Goal: Transaction & Acquisition: Purchase product/service

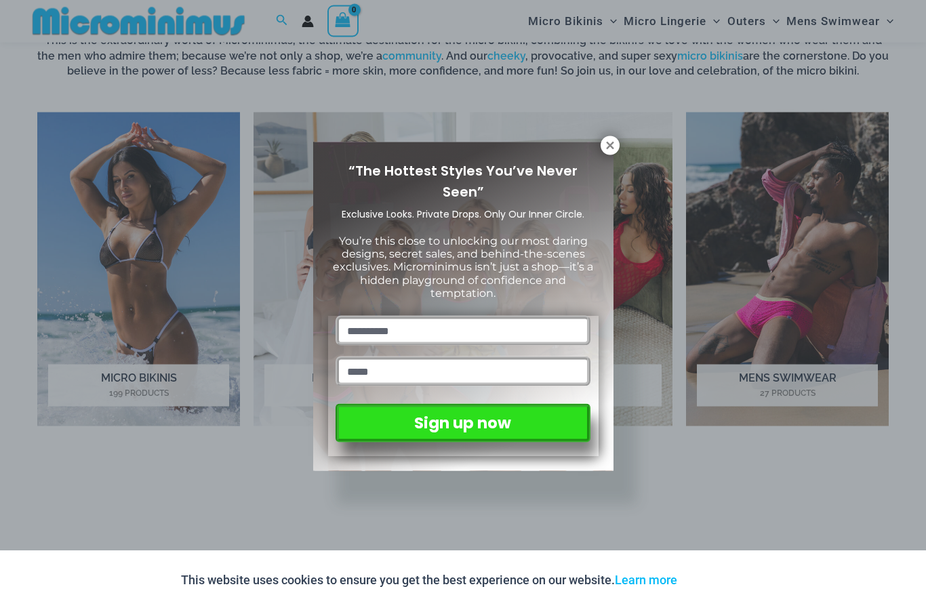
scroll to position [930, 0]
click at [608, 143] on icon at bounding box center [609, 145] width 7 height 7
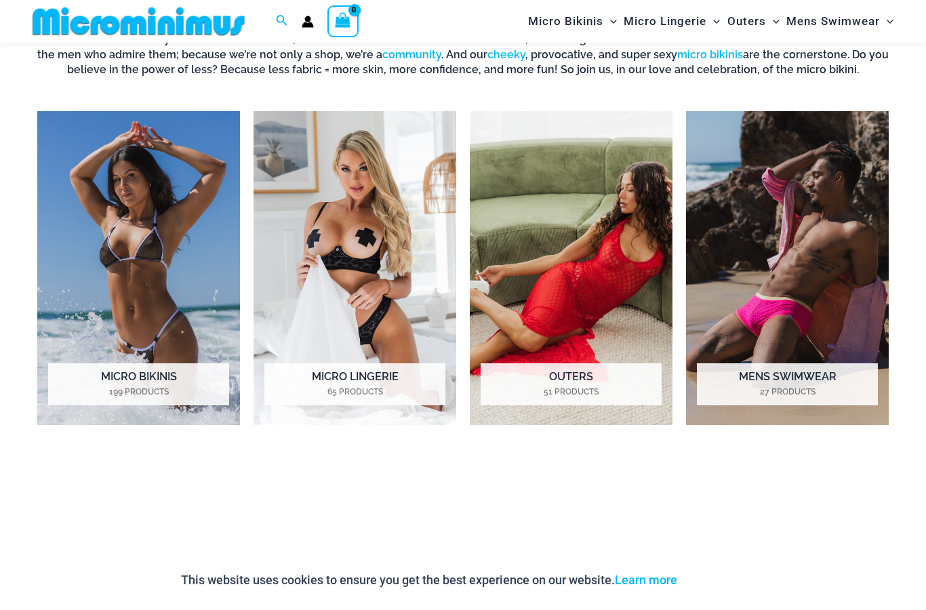
click at [127, 311] on img "Visit product category Micro Bikinis" at bounding box center [138, 268] width 203 height 314
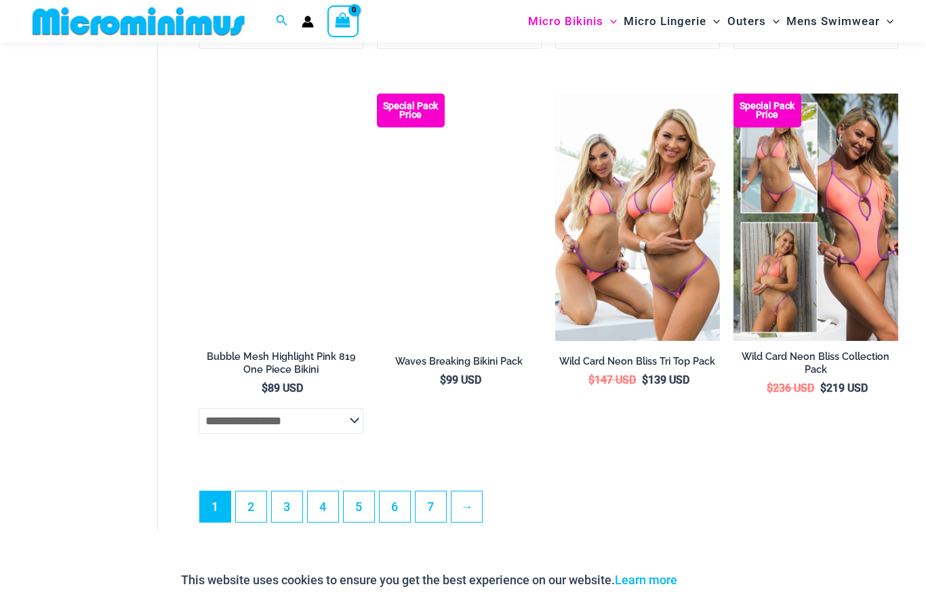
scroll to position [3073, 0]
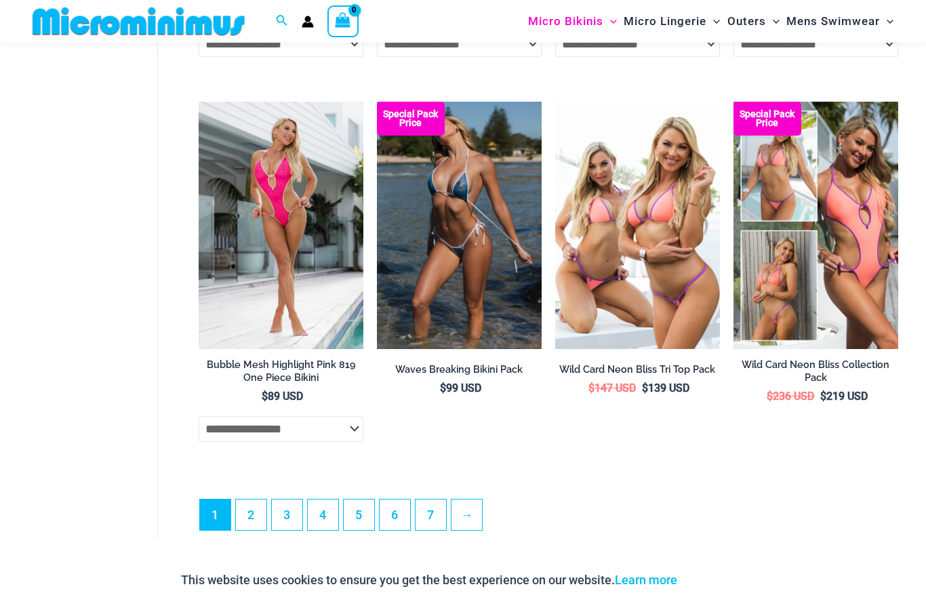
click at [377, 102] on img at bounding box center [377, 102] width 0 height 0
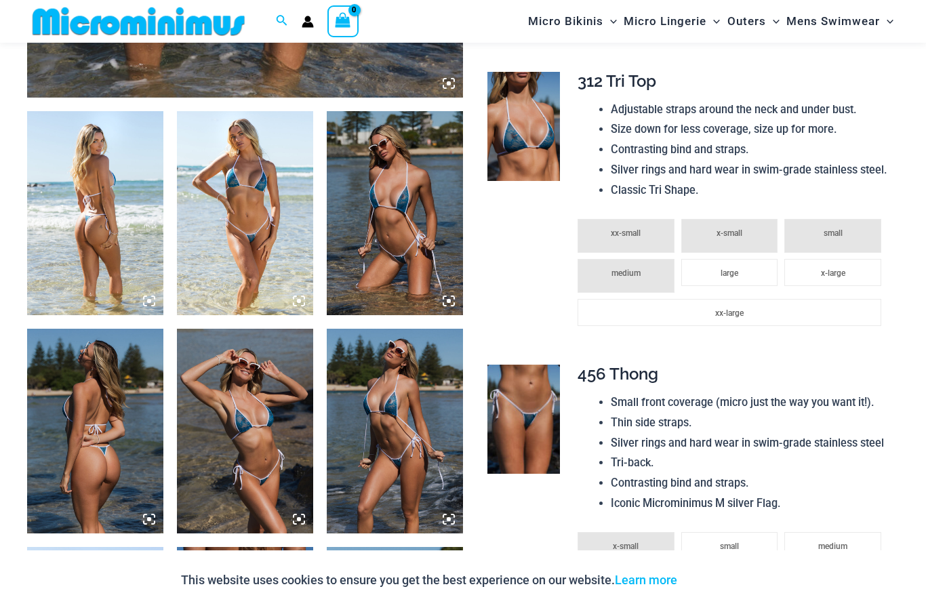
scroll to position [654, 0]
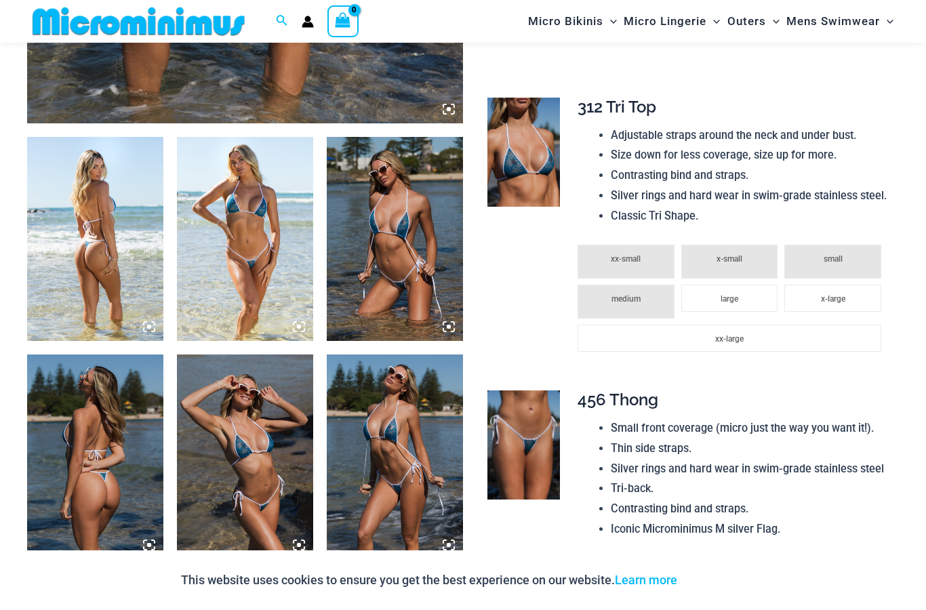
click at [530, 145] on img at bounding box center [524, 152] width 73 height 109
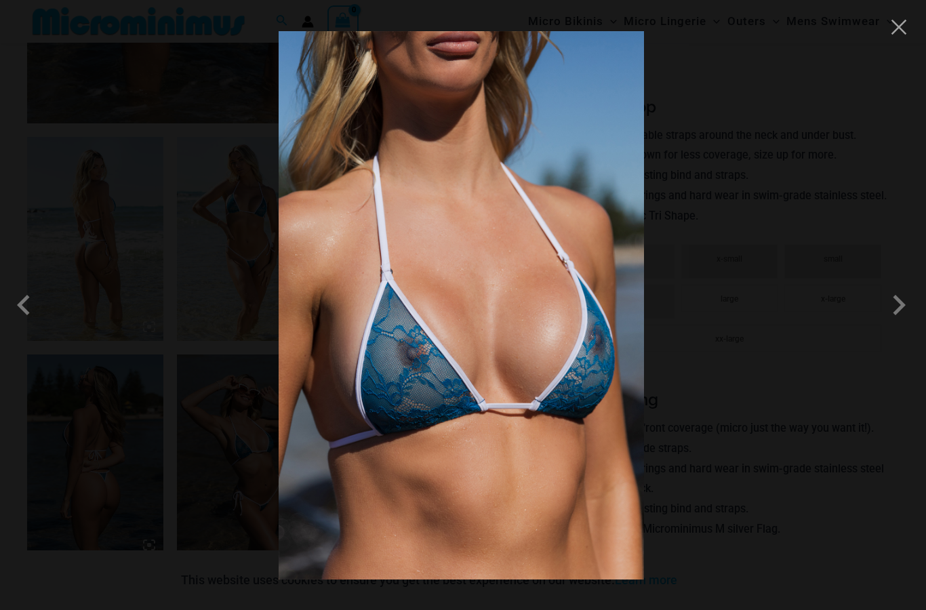
click at [895, 303] on span at bounding box center [899, 305] width 41 height 41
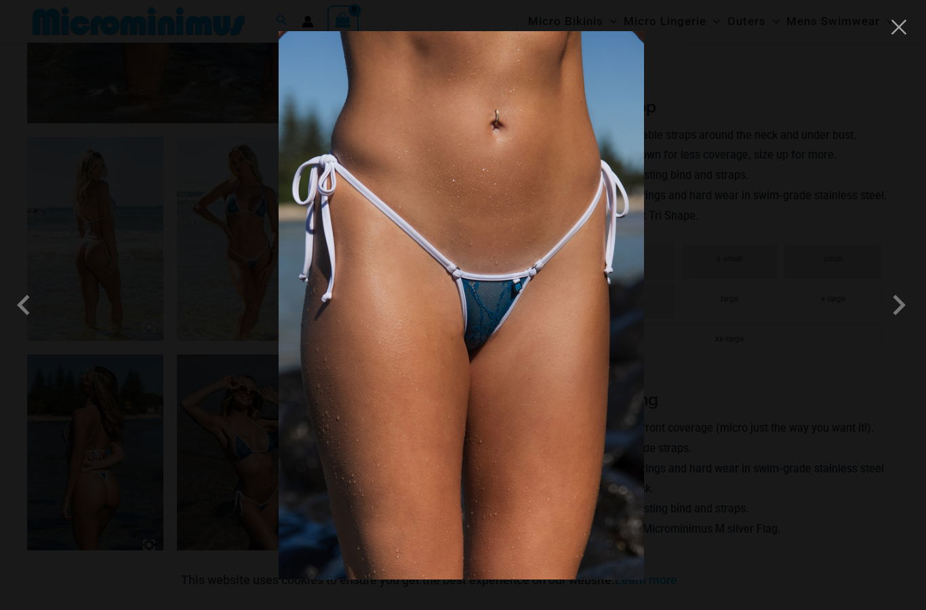
click at [890, 313] on span at bounding box center [899, 305] width 41 height 41
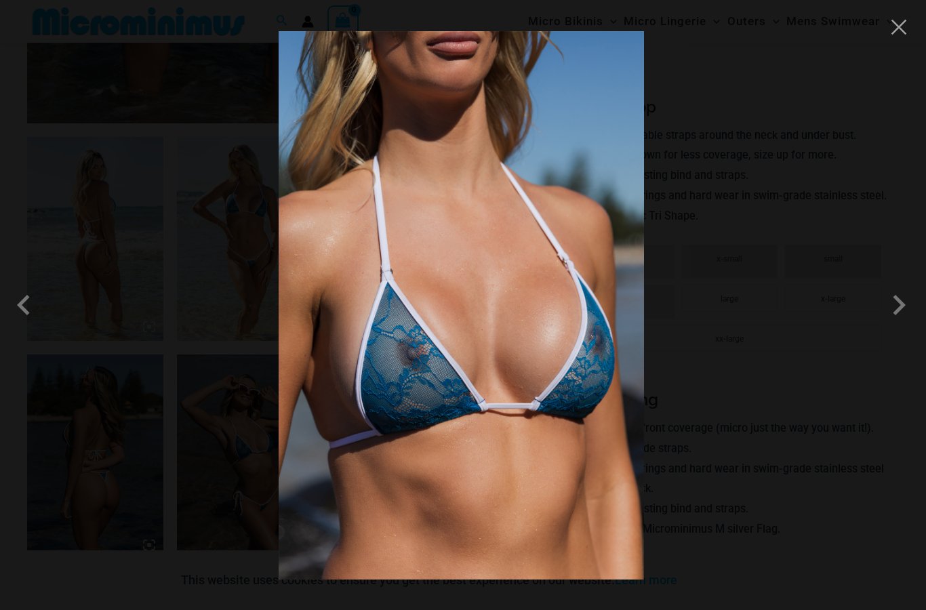
click at [891, 315] on span at bounding box center [899, 305] width 41 height 41
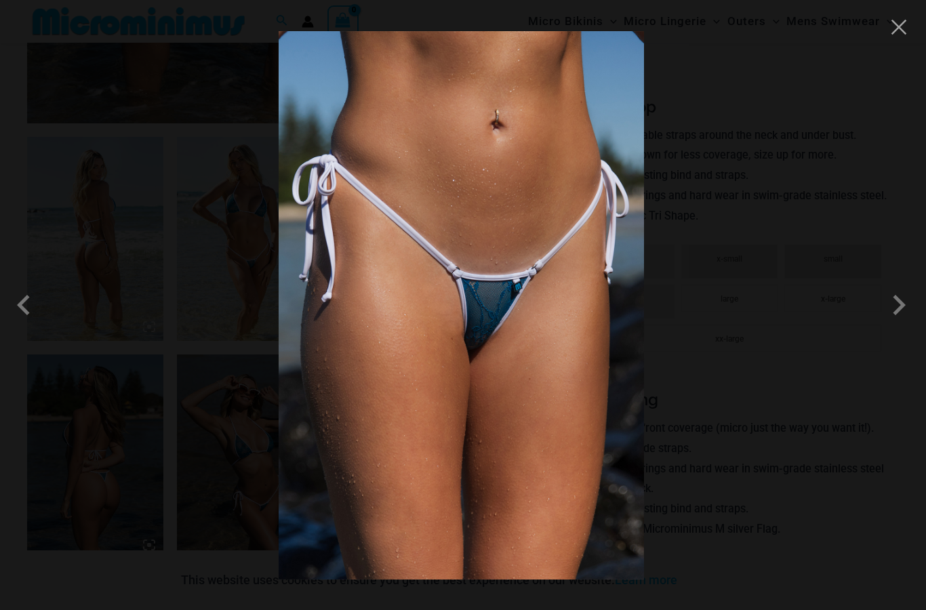
click at [895, 29] on button "Close" at bounding box center [899, 27] width 20 height 20
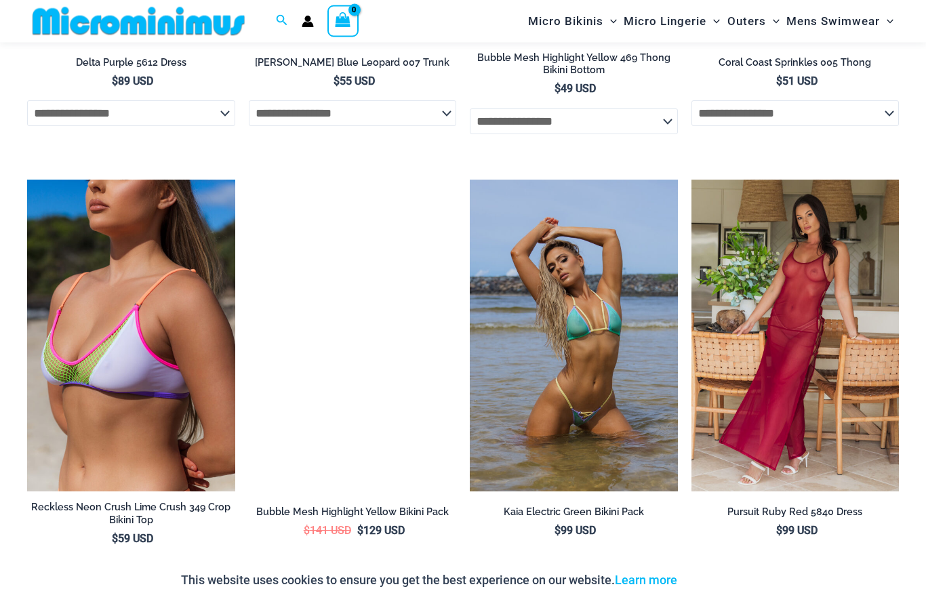
scroll to position [3272, 0]
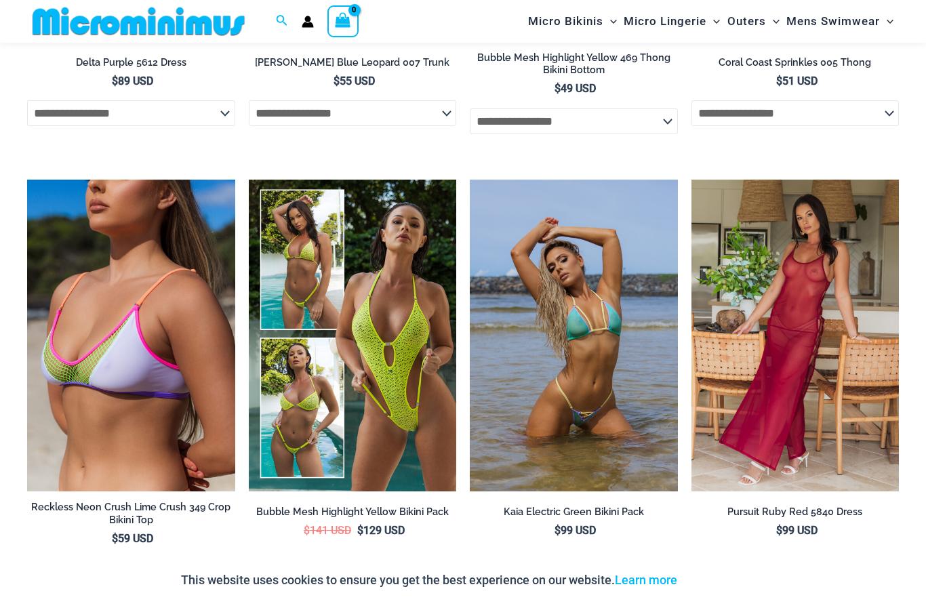
click at [692, 180] on img at bounding box center [692, 180] width 0 height 0
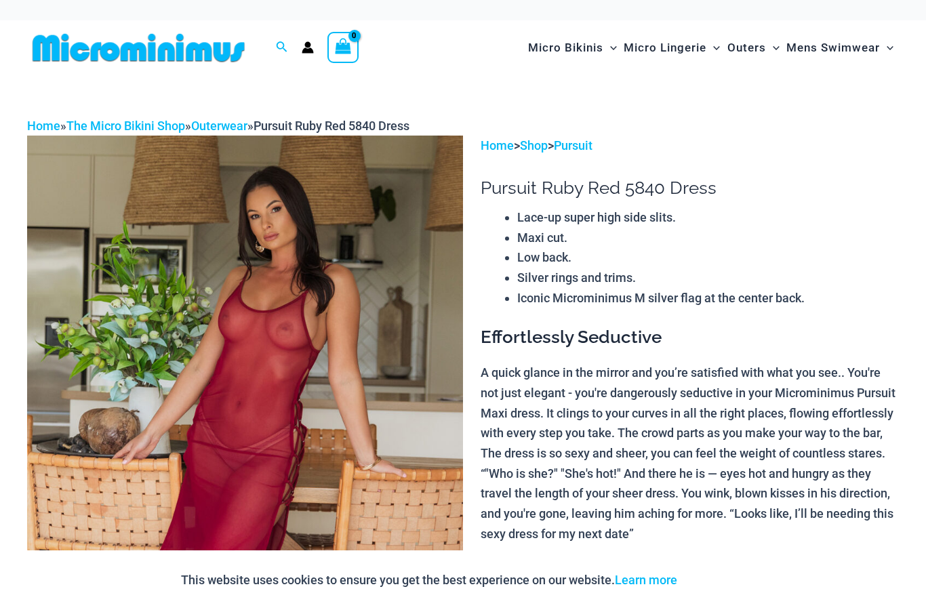
click at [277, 47] on icon "Search icon link" at bounding box center [281, 47] width 11 height 12
click at [364, 45] on input "Search for: Search" at bounding box center [368, 48] width 159 height 40
type input "*****"
click button "Search" at bounding box center [0, 0] width 0 height 0
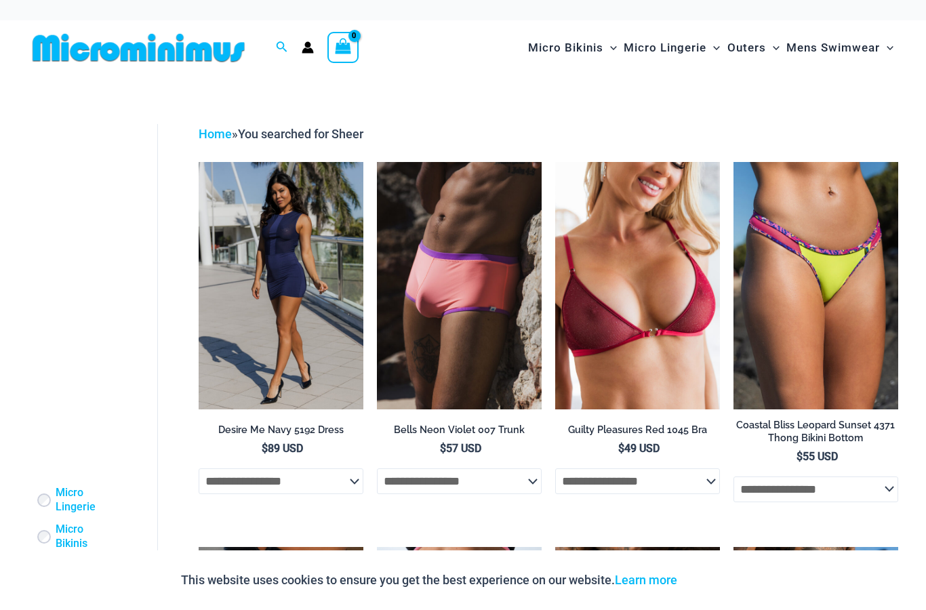
click at [555, 162] on img at bounding box center [555, 162] width 0 height 0
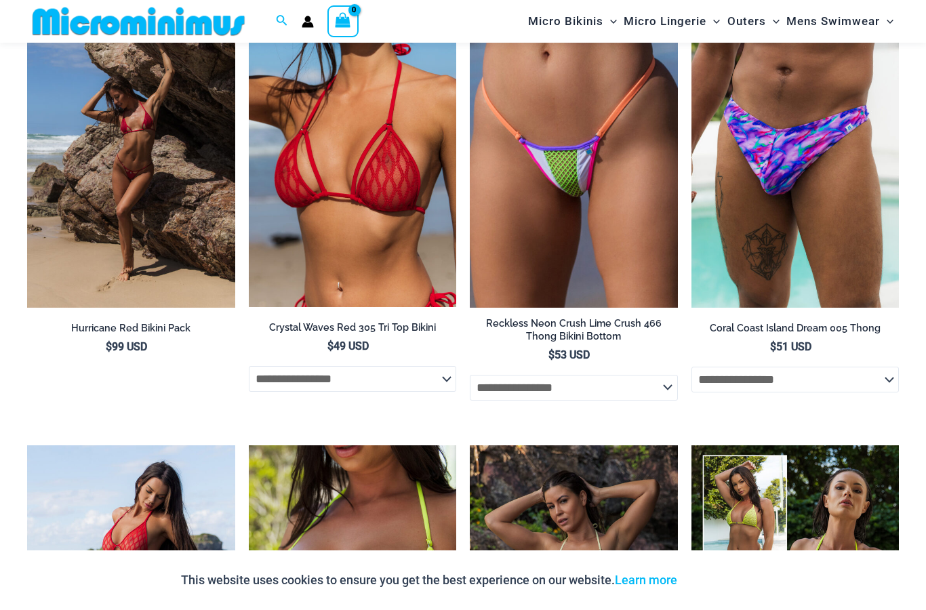
scroll to position [3264, 0]
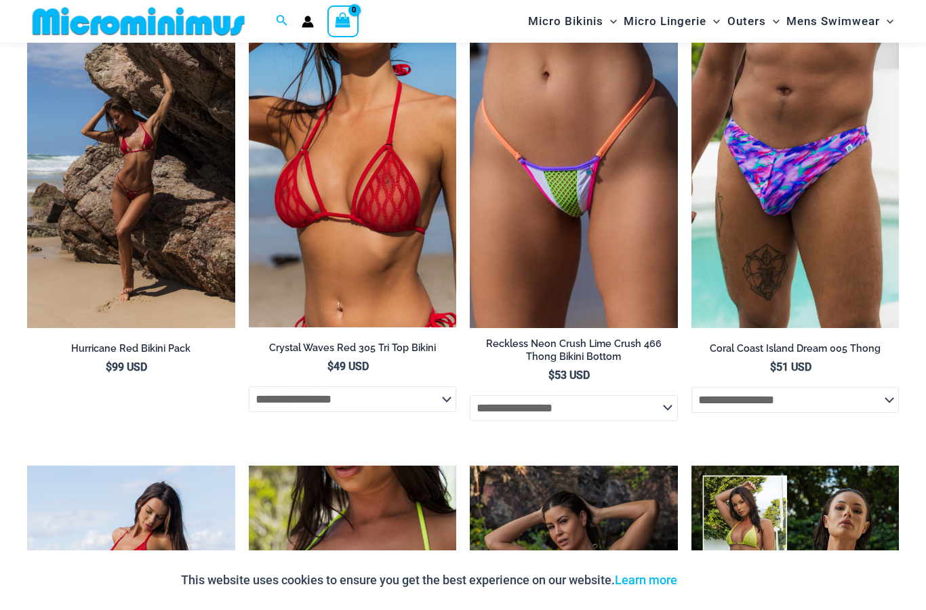
click at [249, 16] on img at bounding box center [249, 16] width 0 height 0
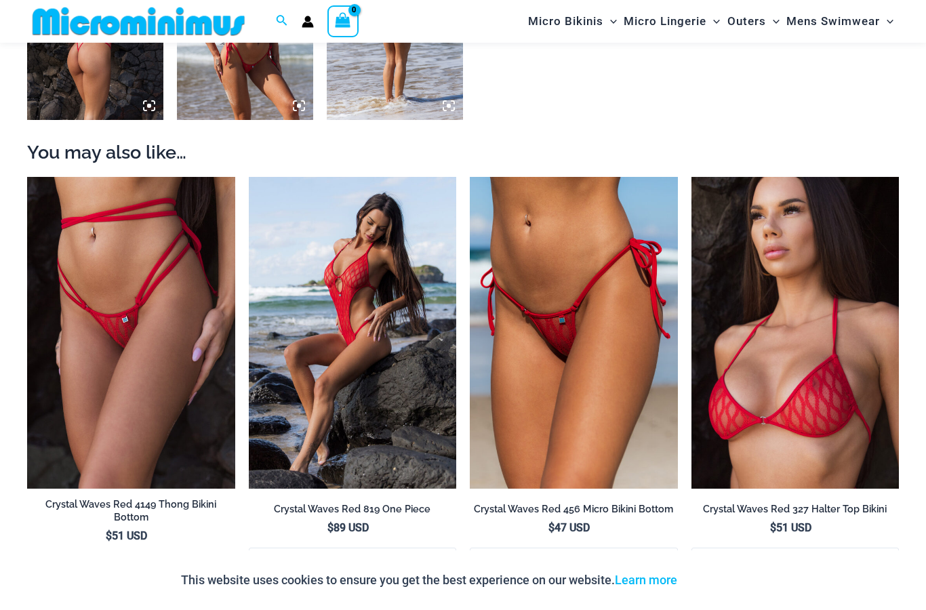
scroll to position [1080, 0]
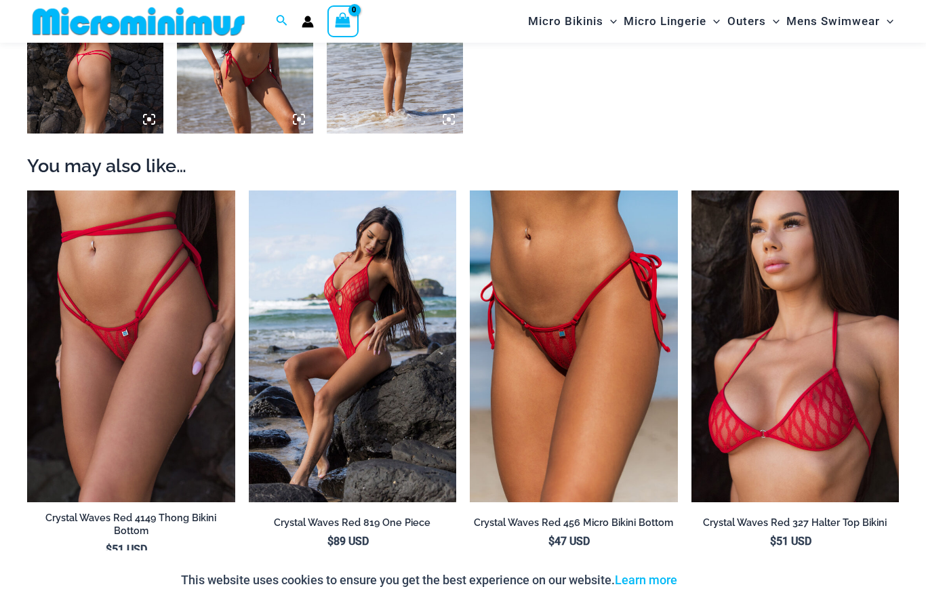
click at [692, 191] on img at bounding box center [692, 191] width 0 height 0
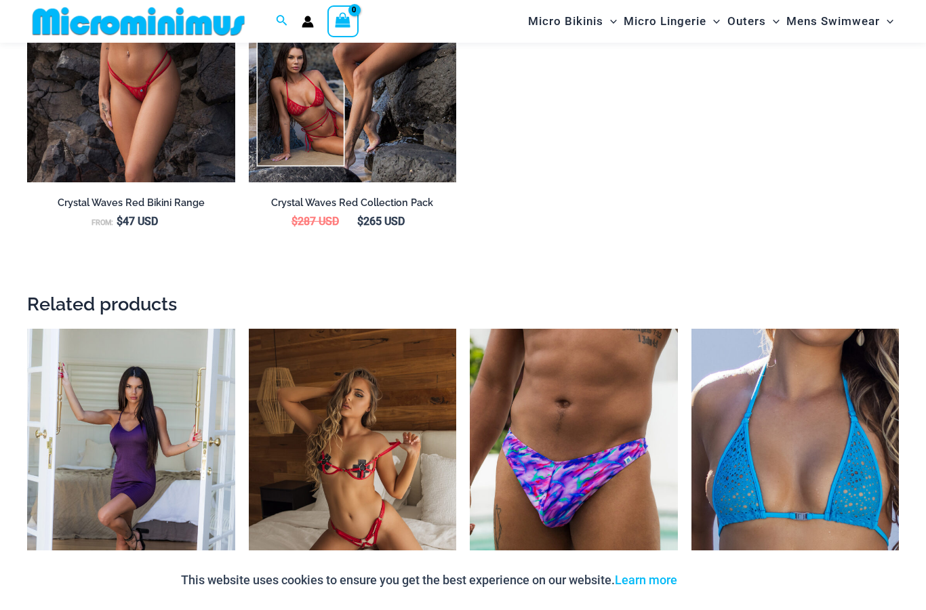
scroll to position [1898, 0]
